Goal: Task Accomplishment & Management: Complete application form

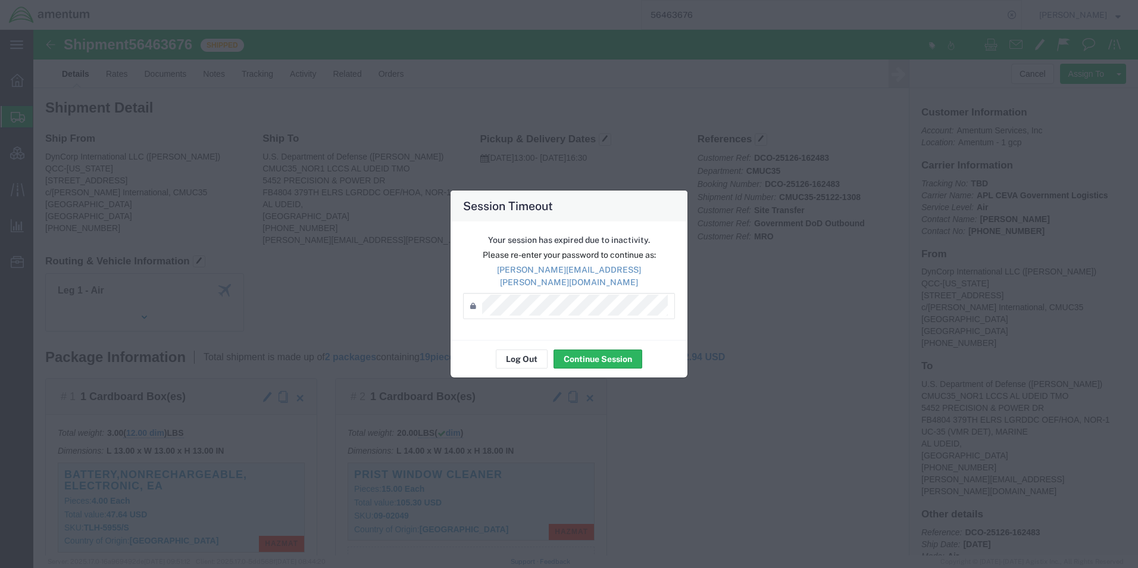
scroll to position [61, 0]
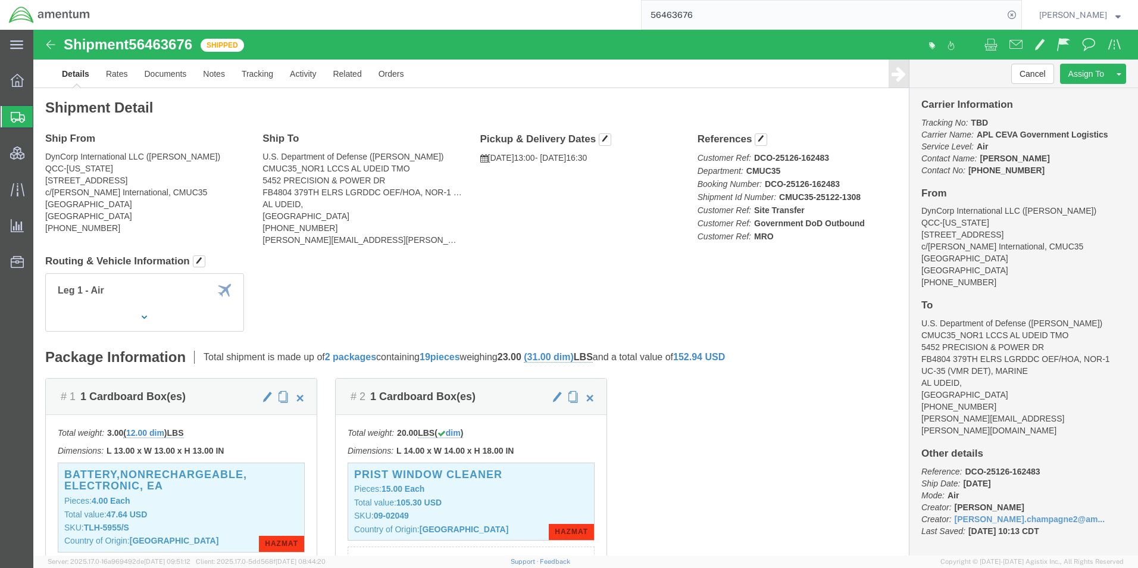
click at [0, 0] on span "Create Shipment" at bounding box center [0, 0] width 0 height 0
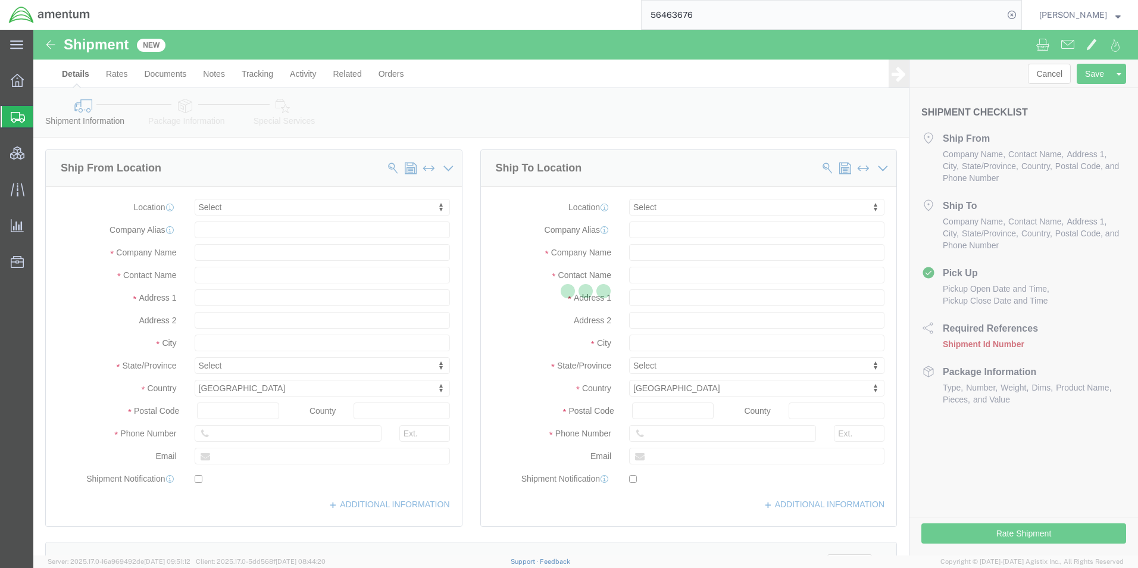
select select
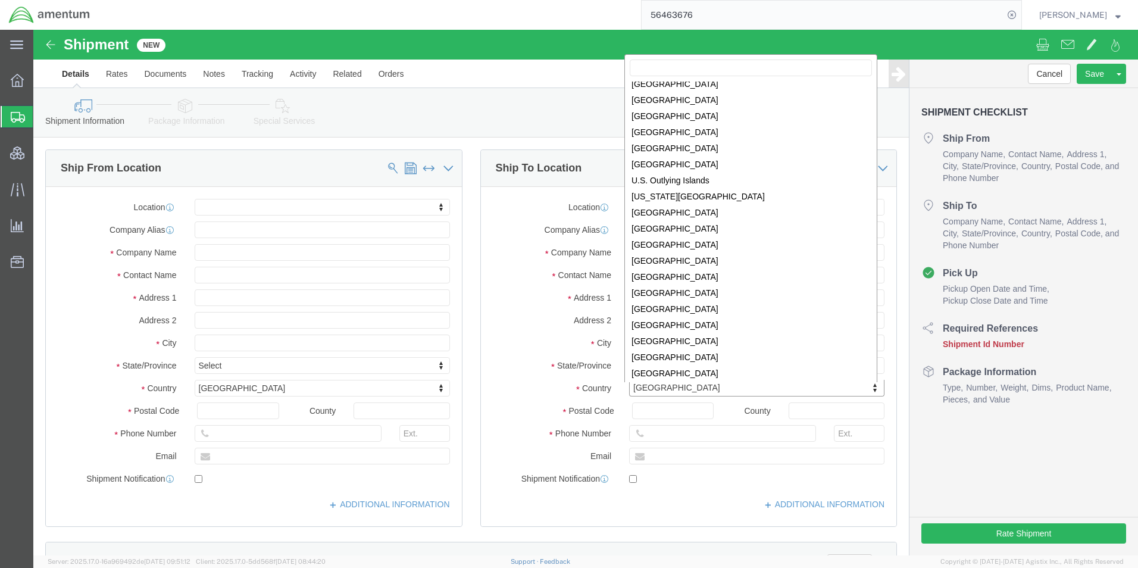
scroll to position [3742, 0]
select select
select select "UM"
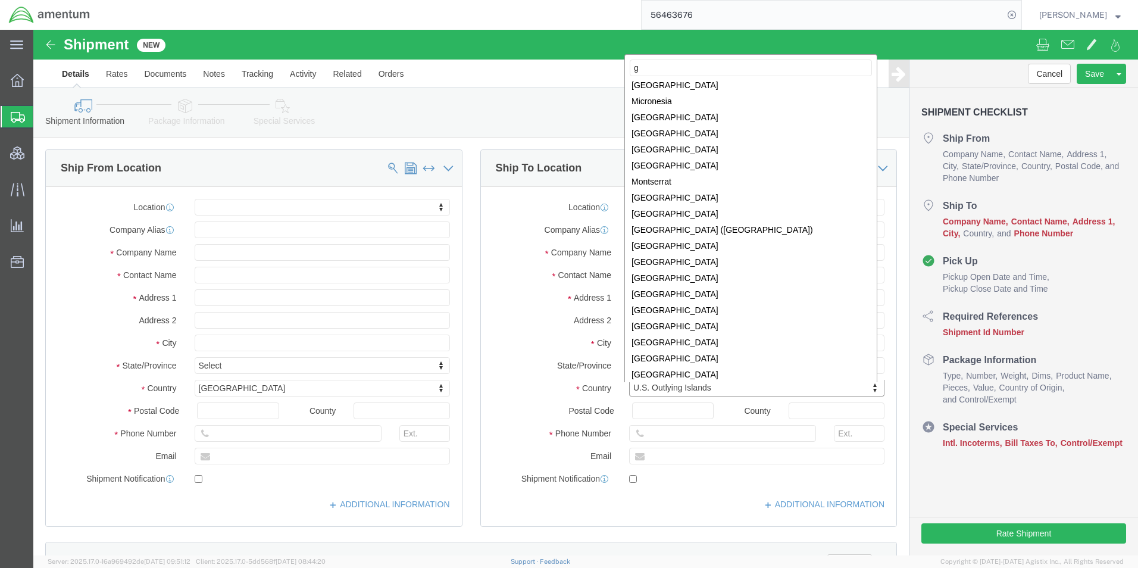
scroll to position [0, 0]
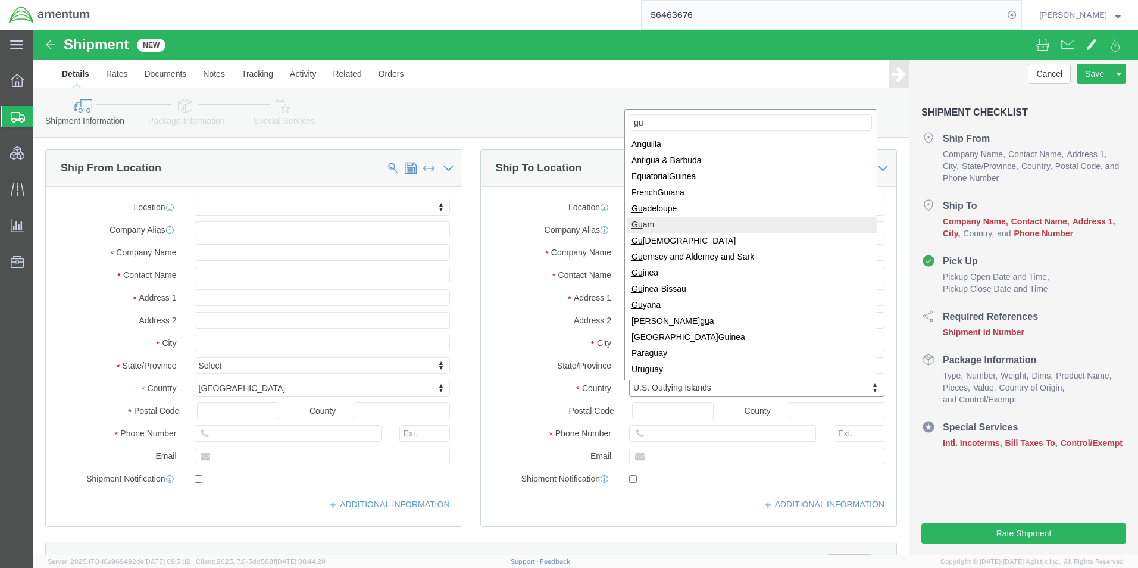
type input "gu"
select select
select select "GU"
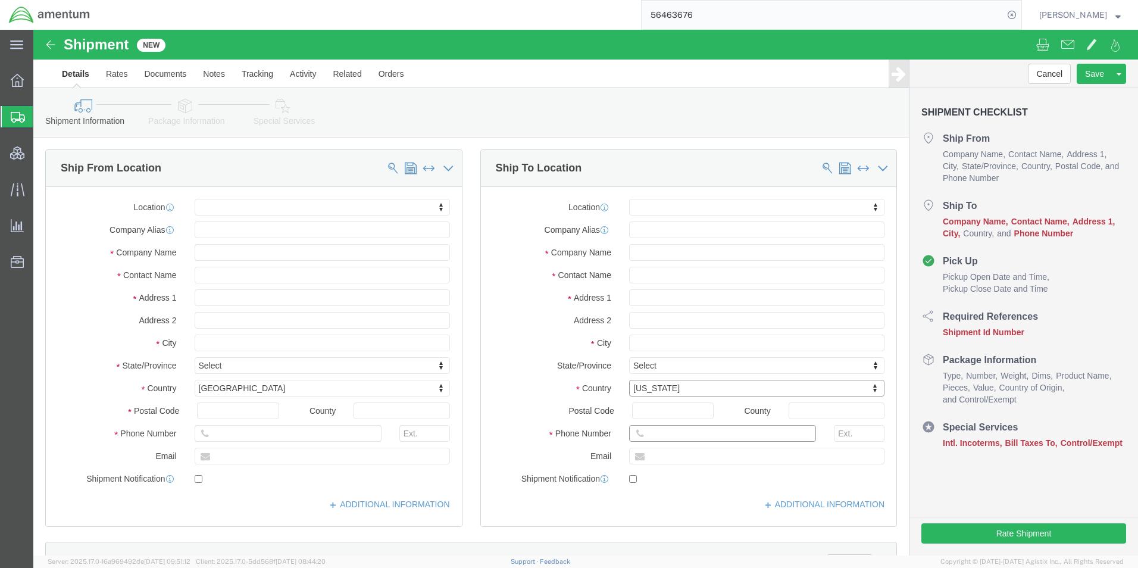
click input "text"
click div "Location My Profile Location [PHONE_NUMBER] [PHONE_NUMBER] [PHONE_NUMBER] [PHON…"
